Goal: Information Seeking & Learning: Learn about a topic

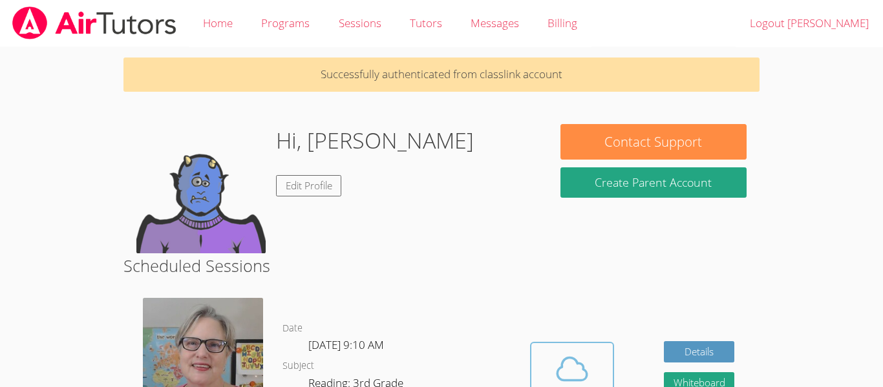
click at [587, 380] on icon at bounding box center [572, 369] width 36 height 36
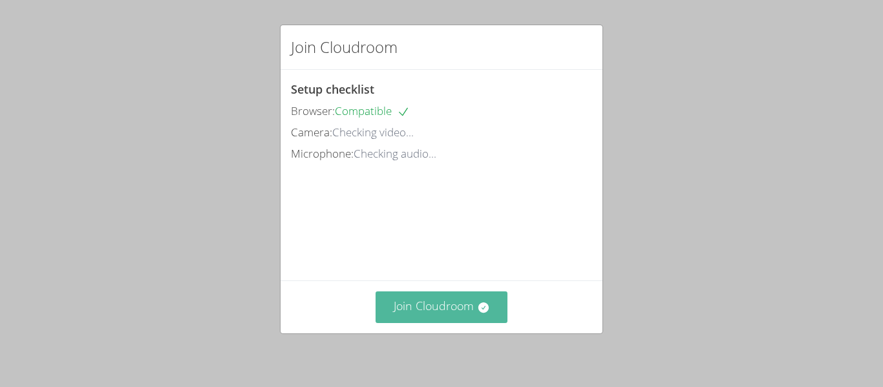
click at [411, 303] on button "Join Cloudroom" at bounding box center [442, 308] width 133 height 32
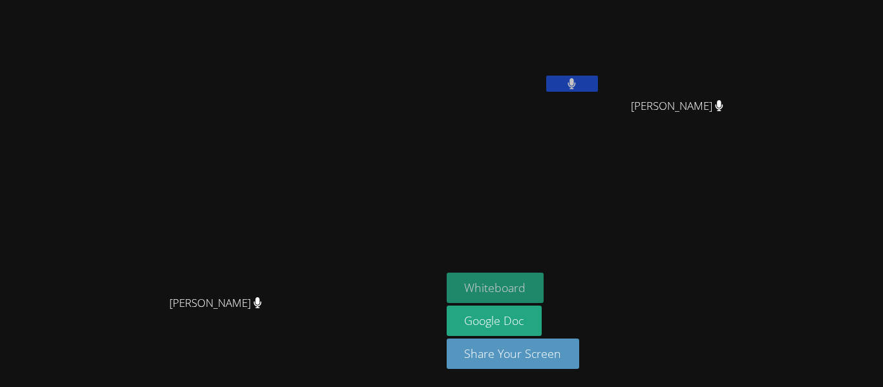
click at [544, 286] on button "Whiteboard" at bounding box center [496, 288] width 98 height 30
click at [598, 85] on button at bounding box center [572, 84] width 52 height 16
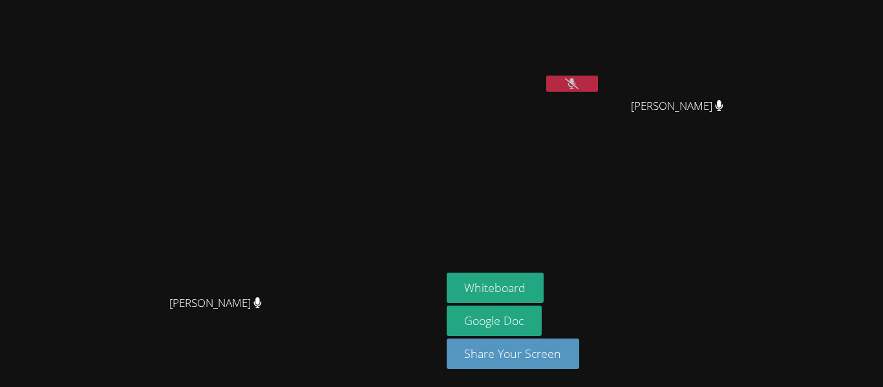
click at [601, 37] on video at bounding box center [524, 48] width 154 height 87
click at [598, 78] on button at bounding box center [572, 84] width 52 height 16
click at [598, 76] on button at bounding box center [572, 84] width 52 height 16
click at [598, 81] on button at bounding box center [572, 84] width 52 height 16
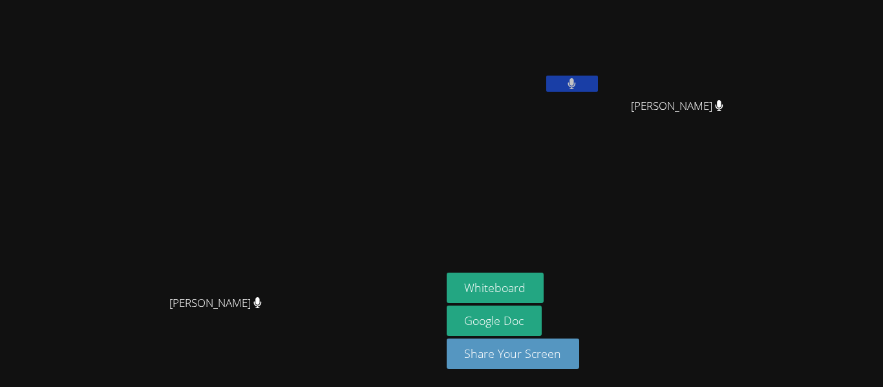
click at [598, 79] on button at bounding box center [572, 84] width 52 height 16
click at [546, 76] on button at bounding box center [572, 84] width 52 height 16
click at [598, 81] on button at bounding box center [572, 84] width 52 height 16
click at [579, 81] on icon at bounding box center [572, 83] width 14 height 11
click at [598, 81] on button at bounding box center [572, 84] width 52 height 16
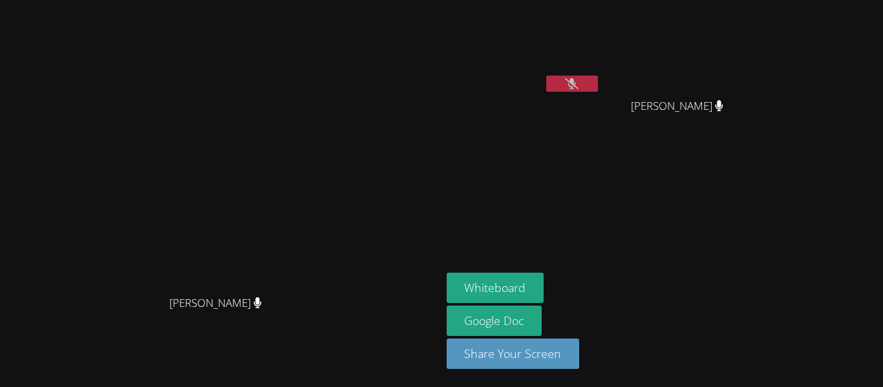
click at [598, 82] on button at bounding box center [572, 84] width 52 height 16
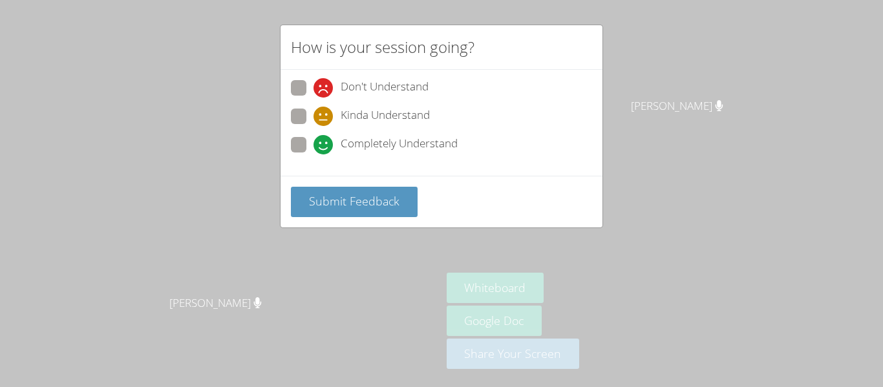
click at [354, 142] on span "Completely Understand" at bounding box center [399, 144] width 117 height 19
click at [325, 142] on input "Completely Understand" at bounding box center [319, 142] width 11 height 11
radio input "true"
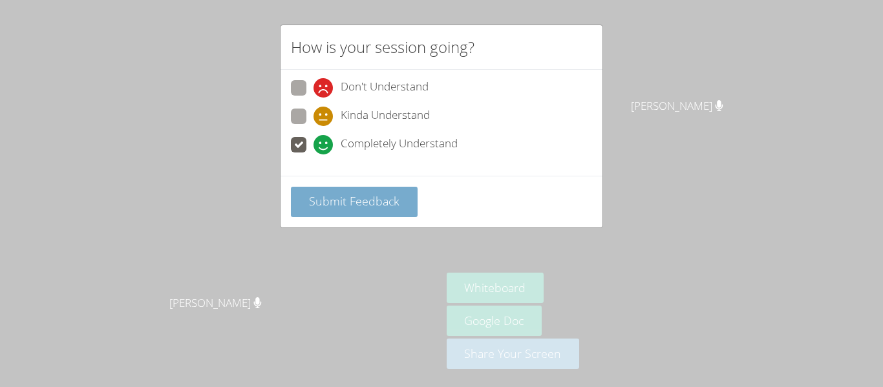
click at [341, 211] on button "Submit Feedback" at bounding box center [354, 202] width 127 height 30
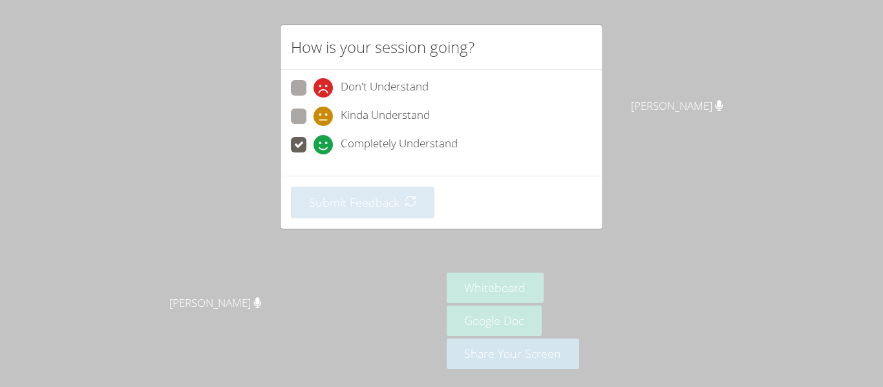
click at [745, 211] on div "How is your session going? Don't Understand Kinda Understand Completely Underst…" at bounding box center [441, 193] width 883 height 387
click at [254, 138] on div "How is your session going? Don't Understand Kinda Understand Completely Underst…" at bounding box center [441, 193] width 883 height 387
click at [321, 81] on icon at bounding box center [323, 87] width 19 height 19
click at [321, 81] on input "Don't Understand" at bounding box center [319, 85] width 11 height 11
radio input "true"
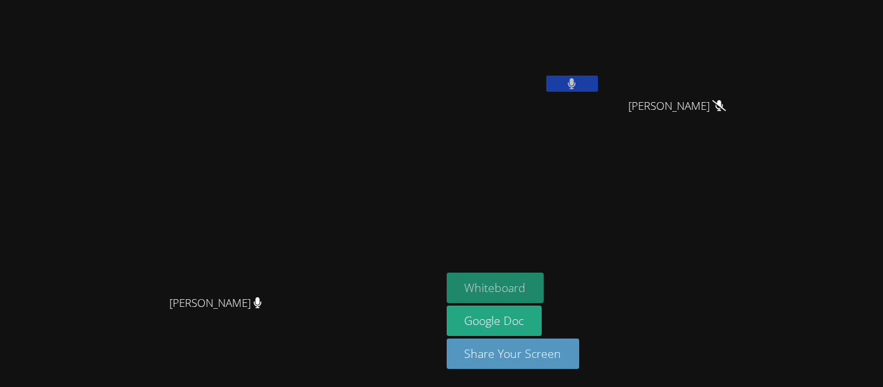
click at [544, 283] on button "Whiteboard" at bounding box center [496, 288] width 98 height 30
